Goal: Transaction & Acquisition: Register for event/course

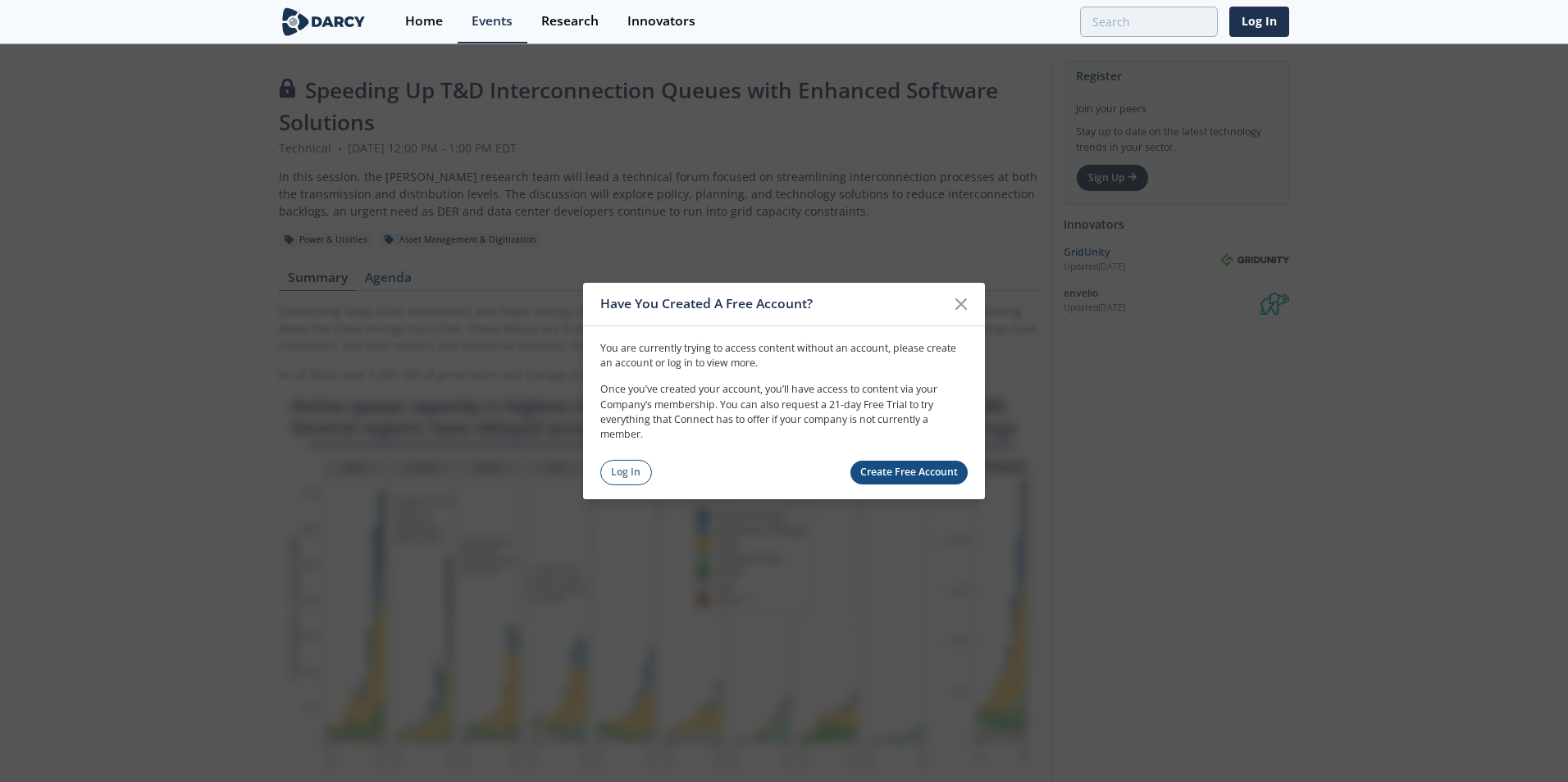
click at [656, 472] on div "Log In Create Free Account" at bounding box center [784, 472] width 368 height 25
click at [635, 472] on link "Log In" at bounding box center [626, 472] width 52 height 25
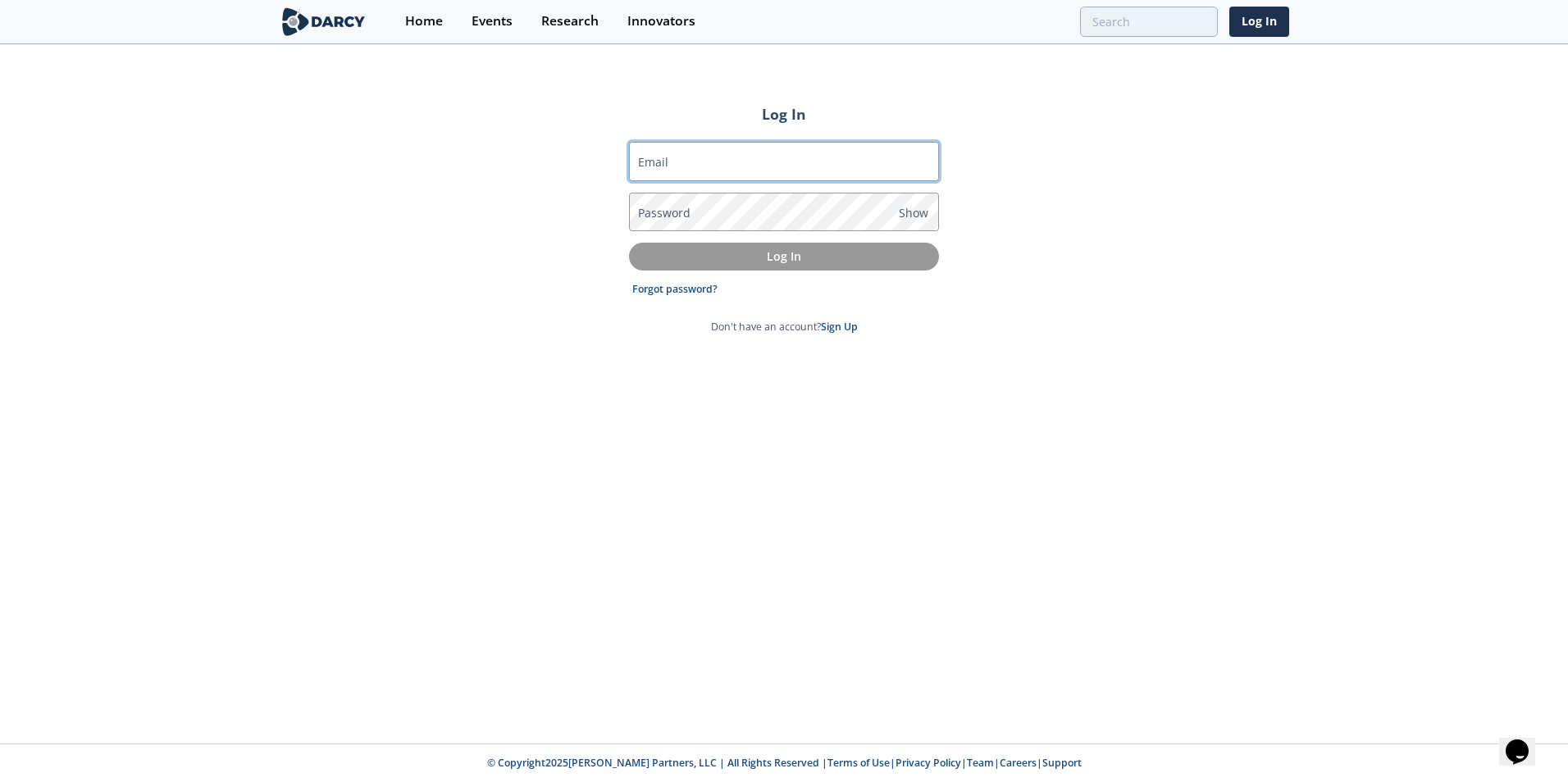
click at [778, 152] on input "Email" at bounding box center [784, 162] width 310 height 39
type input "[EMAIL_ADDRESS][DOMAIN_NAME]"
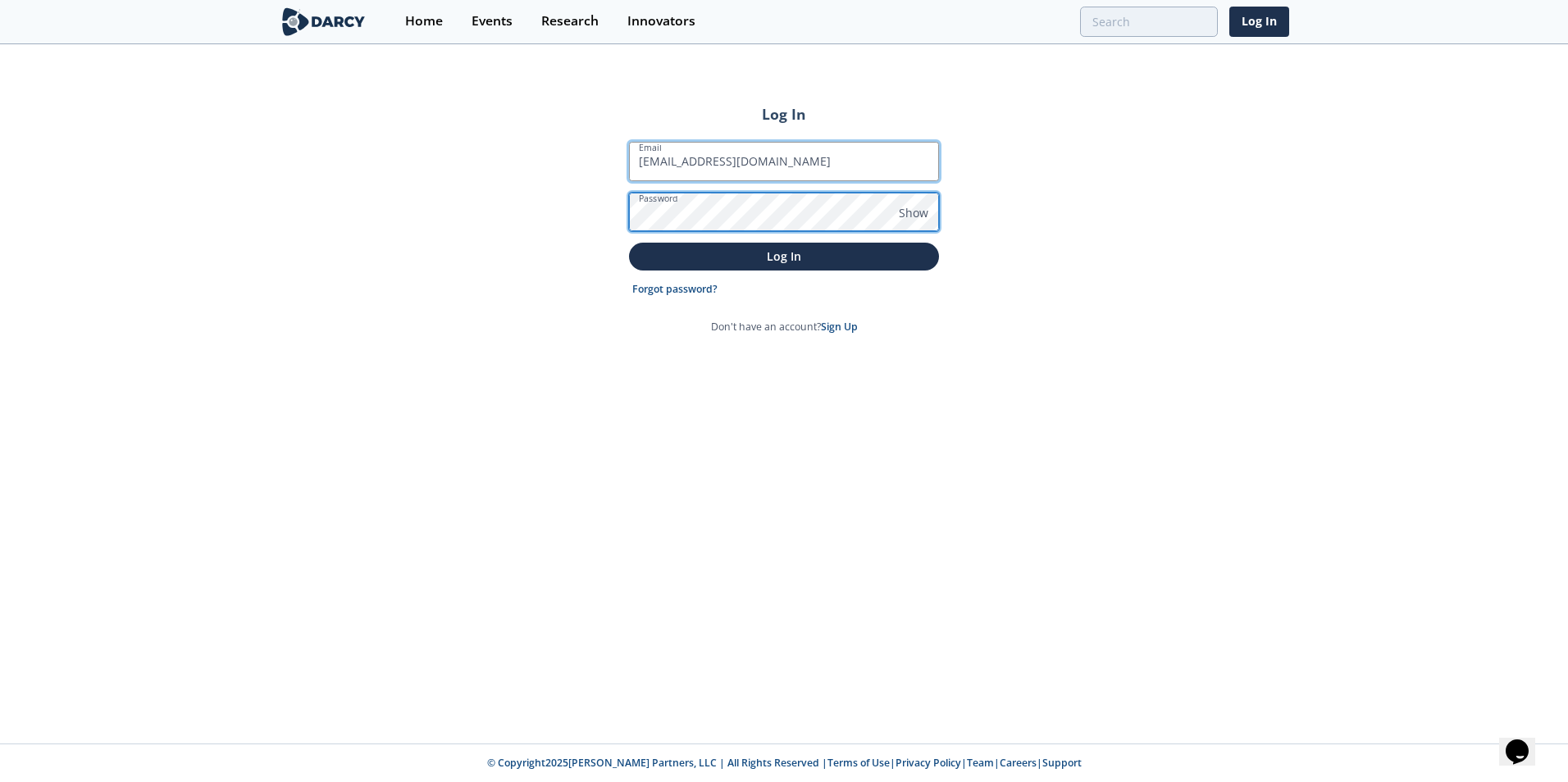
click at [629, 242] on button "Log In" at bounding box center [784, 256] width 310 height 27
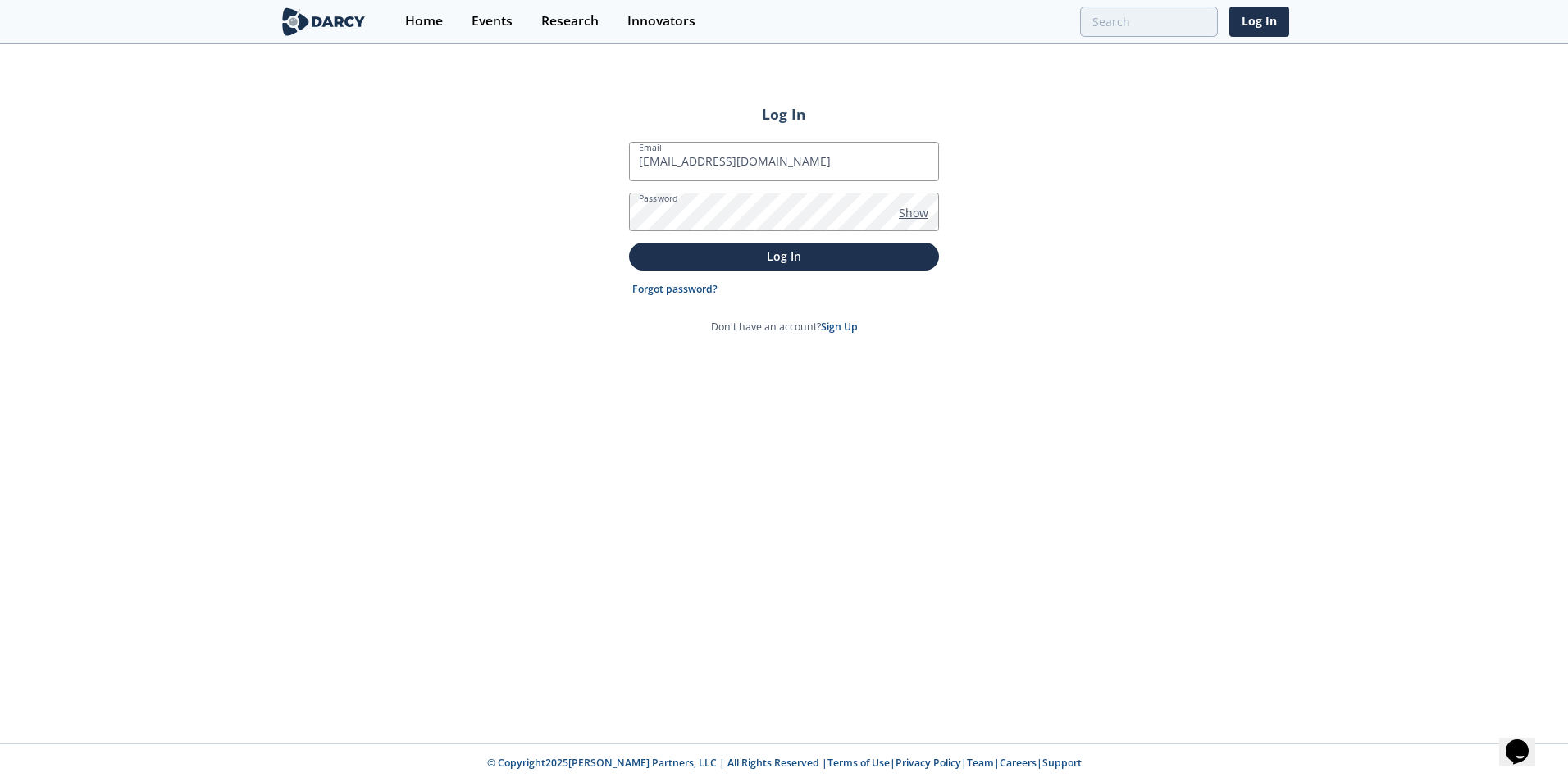
click at [921, 217] on span "Show" at bounding box center [913, 212] width 30 height 17
click at [921, 217] on span "Hide" at bounding box center [911, 212] width 25 height 17
click at [629, 242] on button "Log In" at bounding box center [784, 256] width 310 height 27
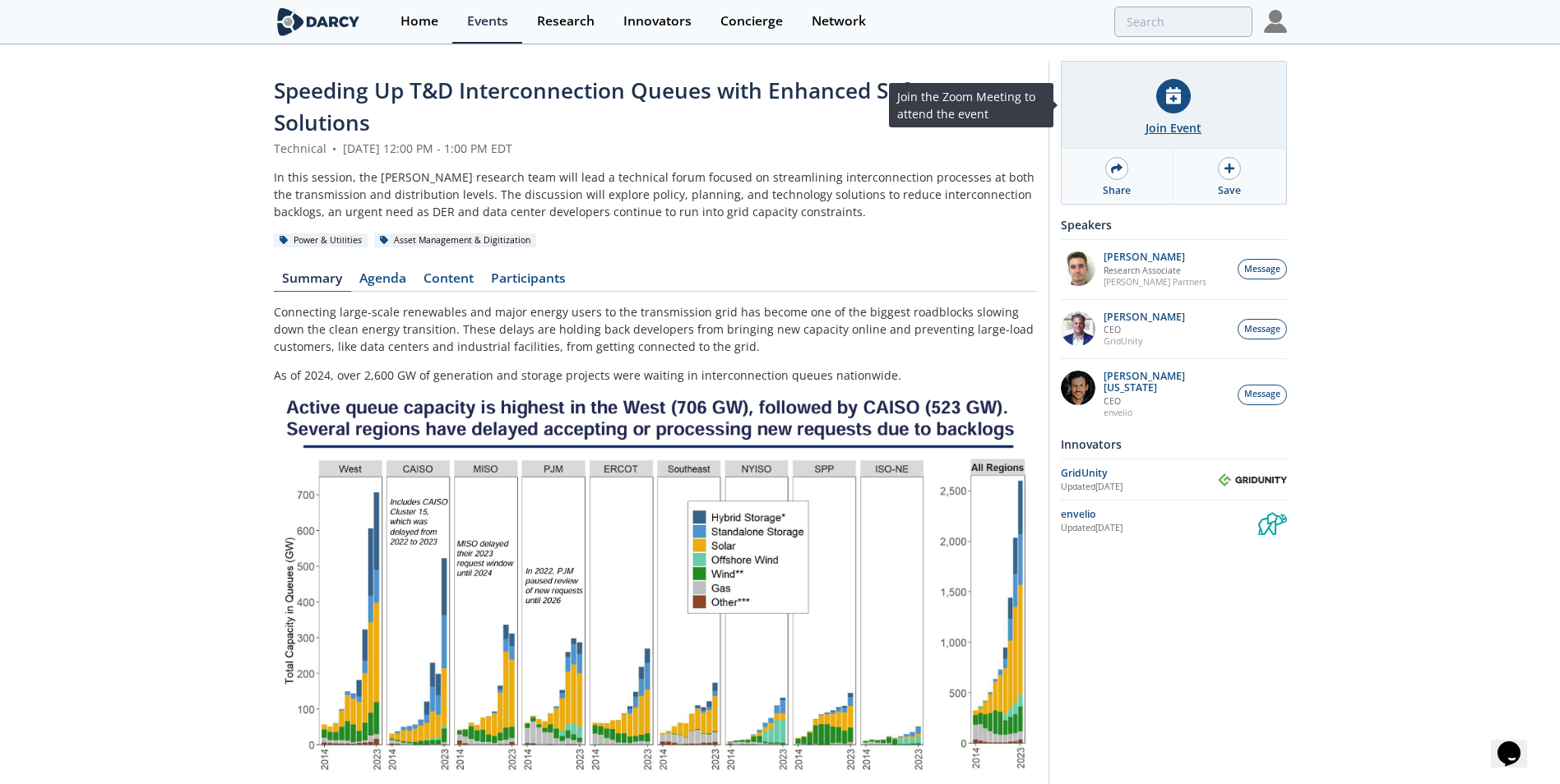
click at [1188, 119] on div "Join Event" at bounding box center [1174, 127] width 56 height 17
